Goal: Register for event/course

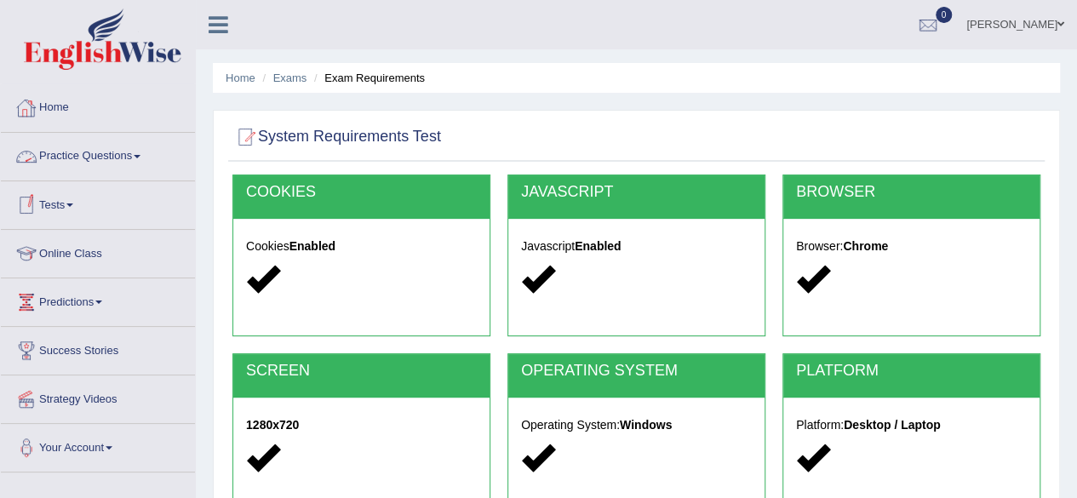
click at [60, 111] on link "Home" at bounding box center [98, 105] width 194 height 43
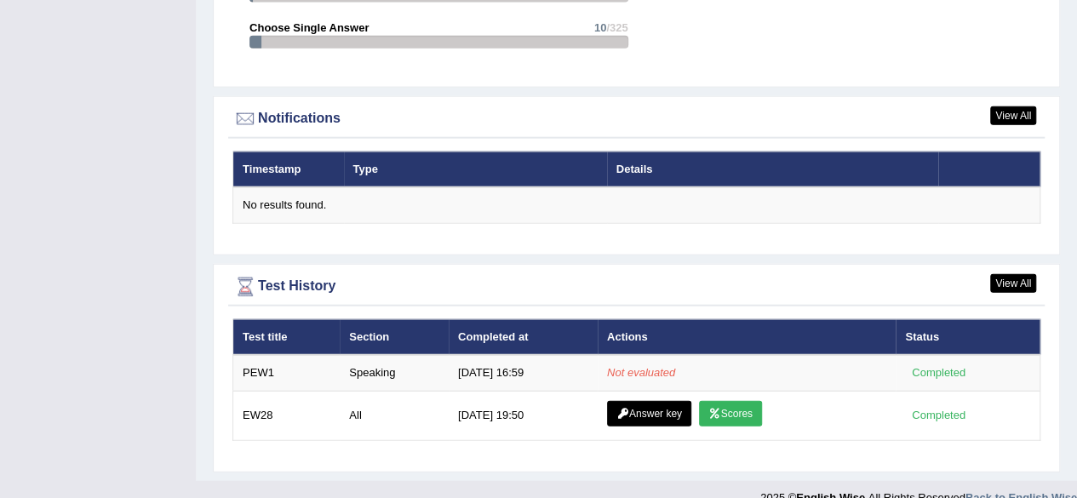
scroll to position [1995, 0]
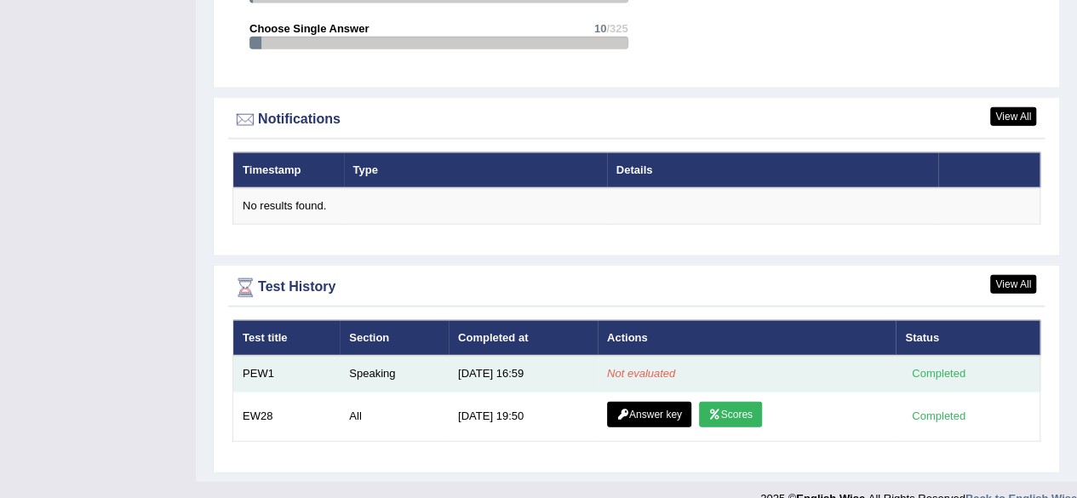
click at [375, 356] on td "Speaking" at bounding box center [394, 374] width 109 height 36
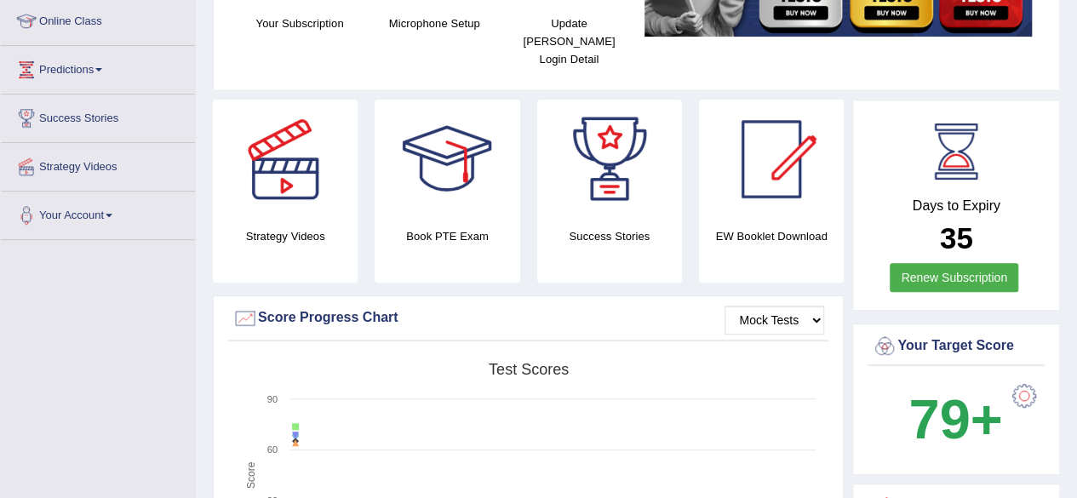
scroll to position [0, 0]
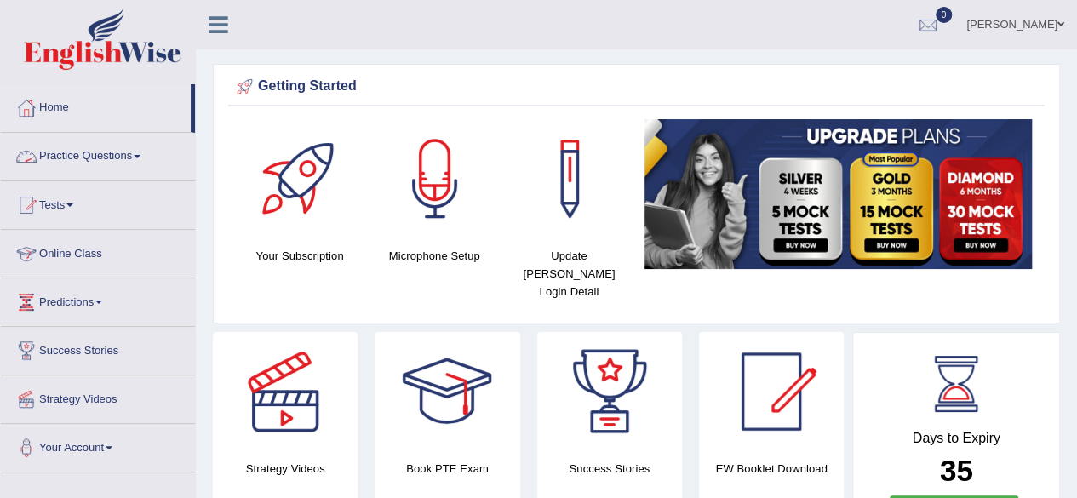
click at [87, 150] on link "Practice Questions" at bounding box center [98, 154] width 194 height 43
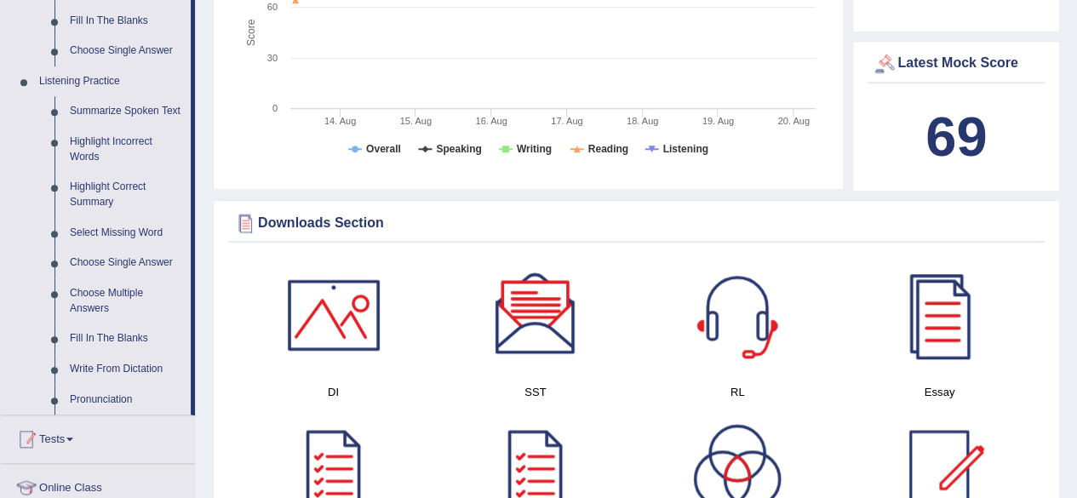
scroll to position [794, 0]
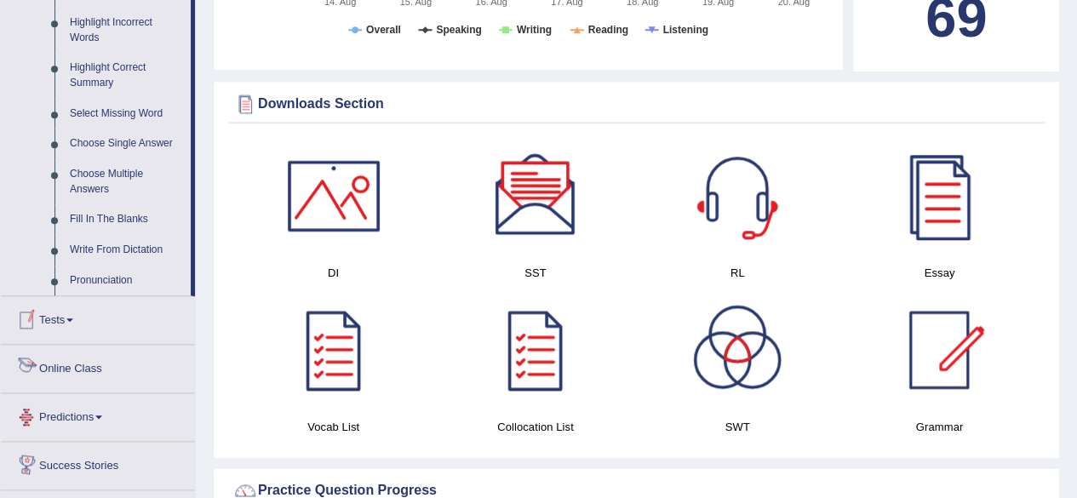
click at [101, 318] on link "Tests" at bounding box center [98, 317] width 194 height 43
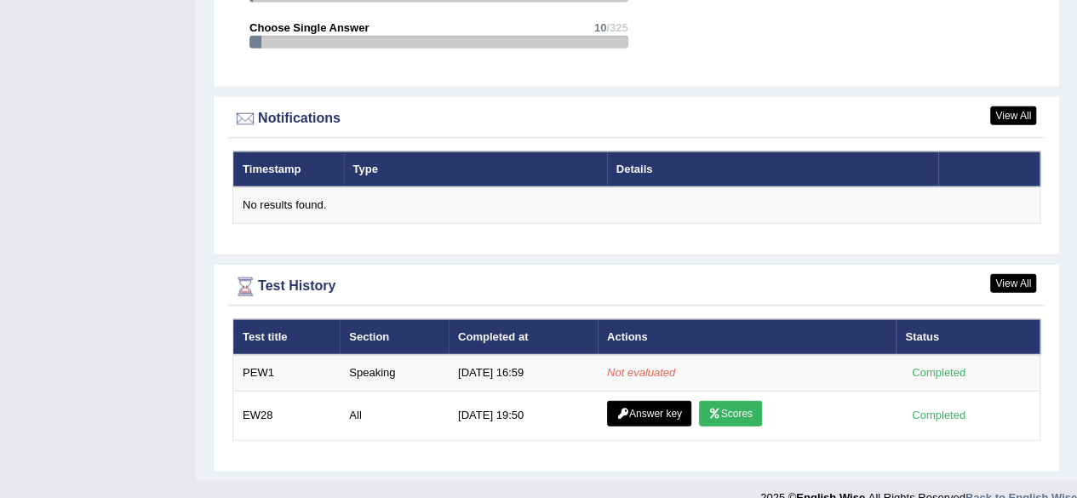
scroll to position [1995, 0]
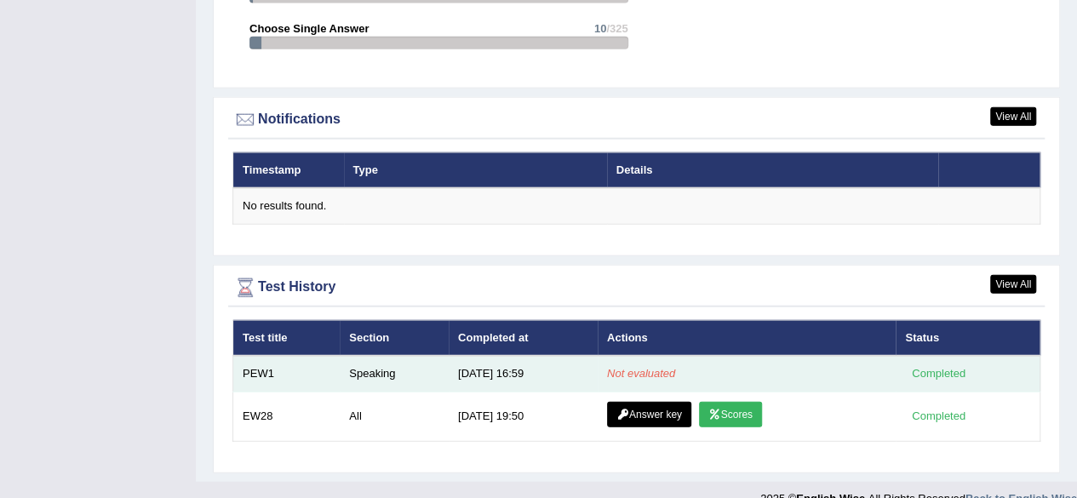
click at [415, 356] on td "Speaking" at bounding box center [394, 374] width 109 height 36
click at [645, 367] on em "Not evaluated" at bounding box center [641, 373] width 68 height 13
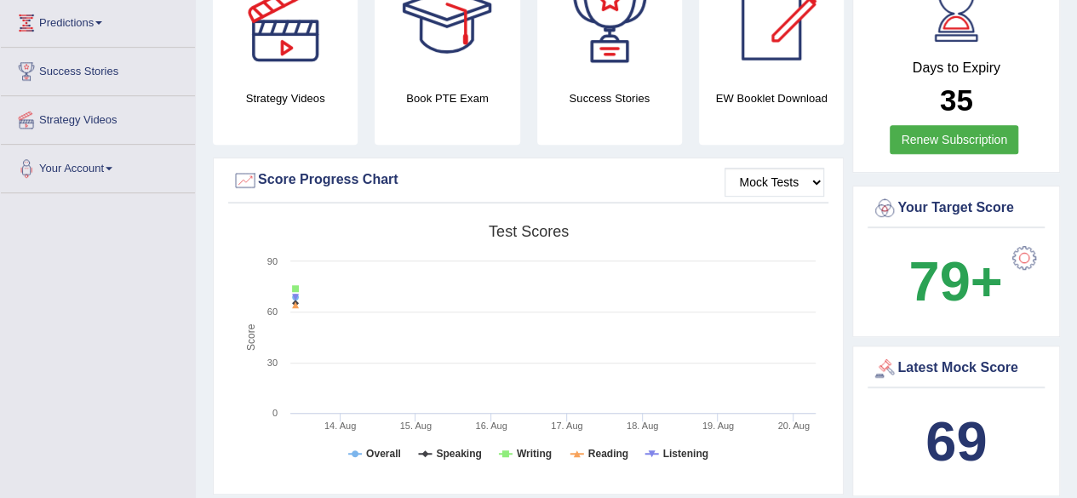
scroll to position [0, 0]
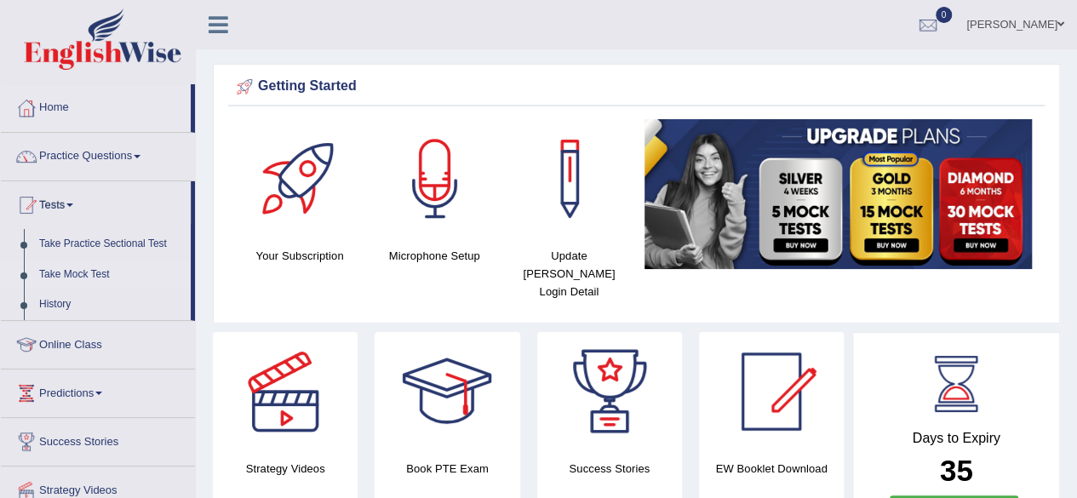
click at [70, 260] on link "Take Mock Test" at bounding box center [111, 275] width 159 height 31
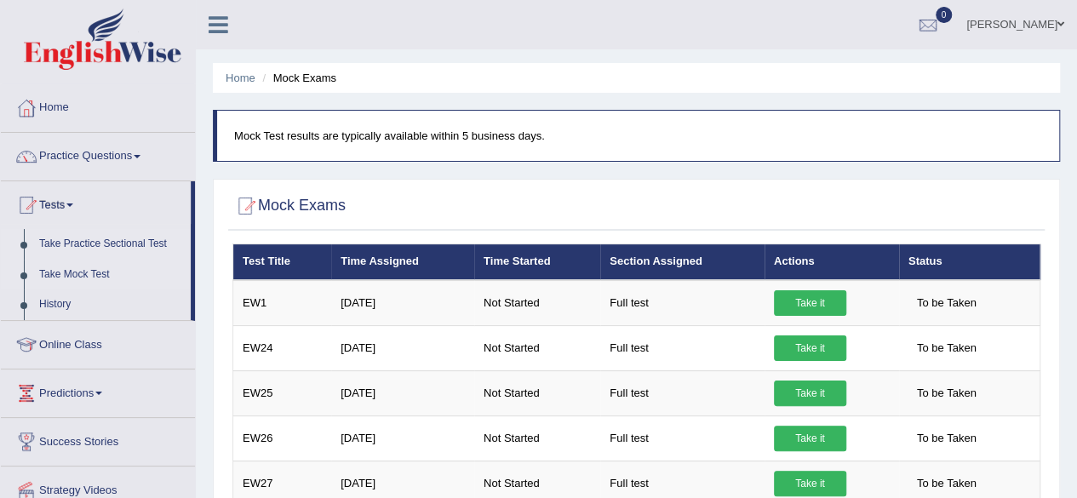
click at [107, 249] on link "Take Practice Sectional Test" at bounding box center [111, 244] width 159 height 31
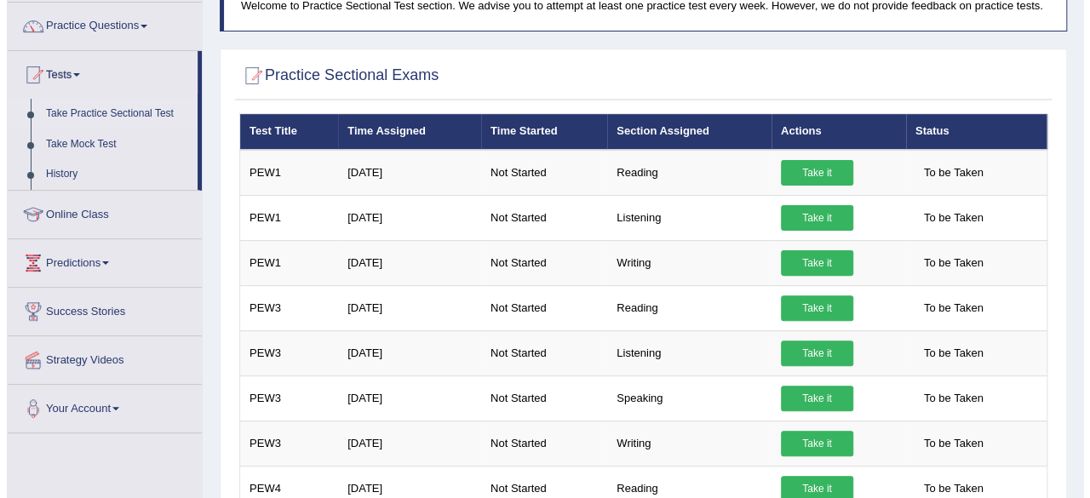
scroll to position [131, 0]
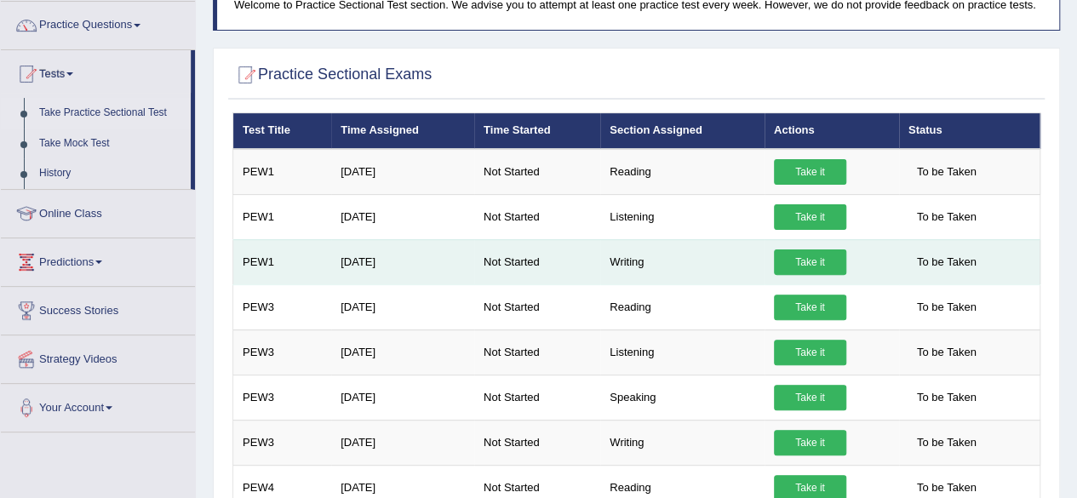
click at [827, 258] on link "Take it" at bounding box center [810, 262] width 72 height 26
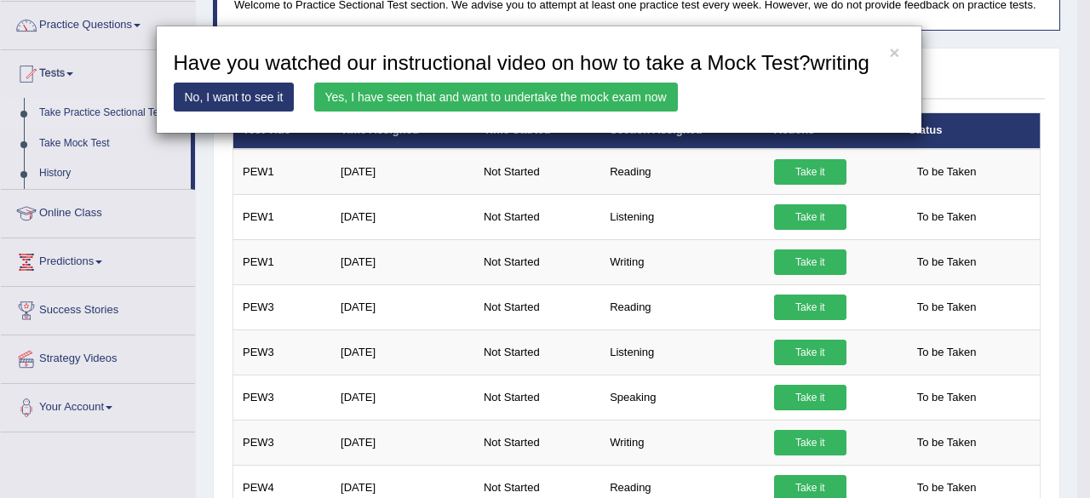
click at [550, 89] on link "Yes, I have seen that and want to undertake the mock exam now" at bounding box center [496, 97] width 364 height 29
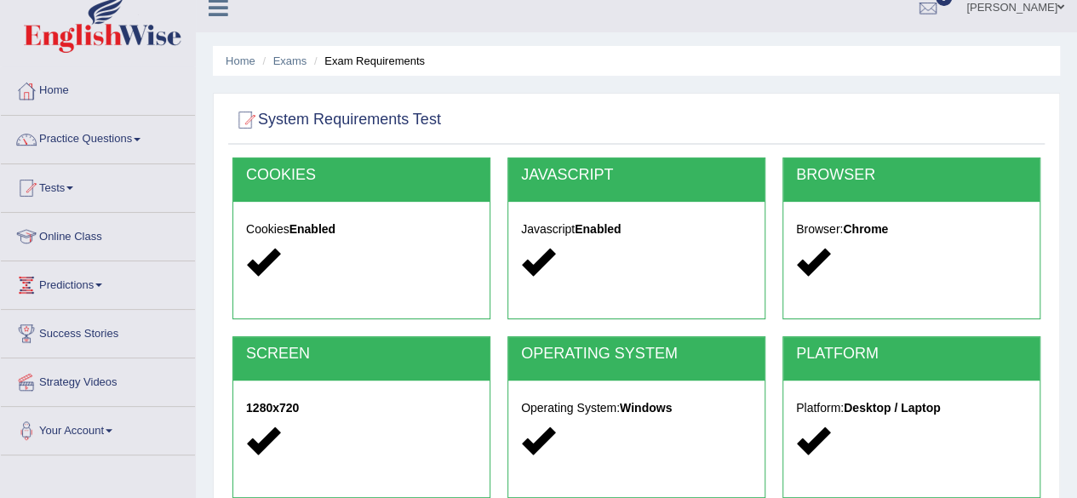
scroll to position [395, 0]
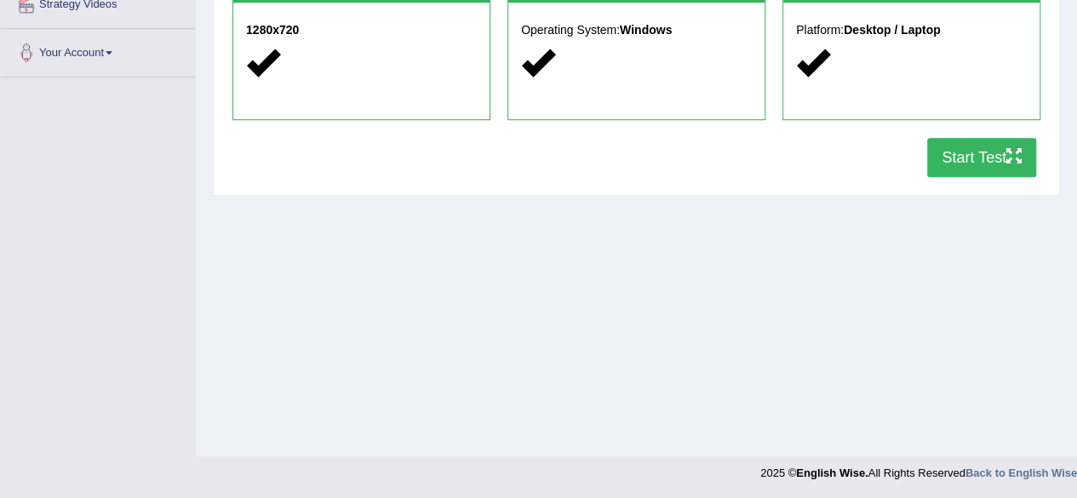
click at [993, 163] on button "Start Test" at bounding box center [981, 157] width 109 height 39
